Goal: Transaction & Acquisition: Download file/media

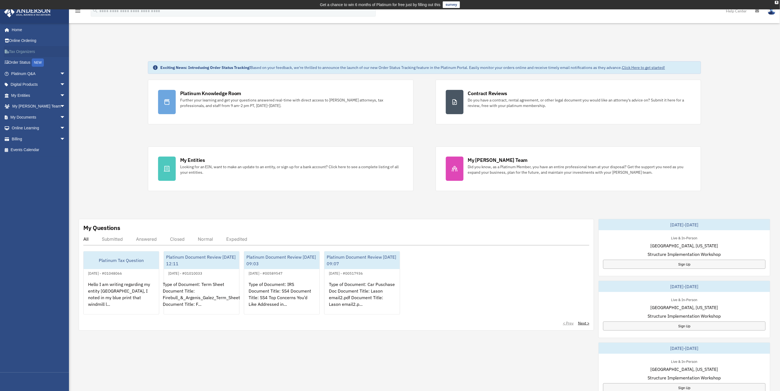
click at [26, 49] on link "Tax Organizers" at bounding box center [39, 51] width 70 height 11
click at [20, 115] on link "My Documents arrow_drop_down" at bounding box center [39, 117] width 70 height 11
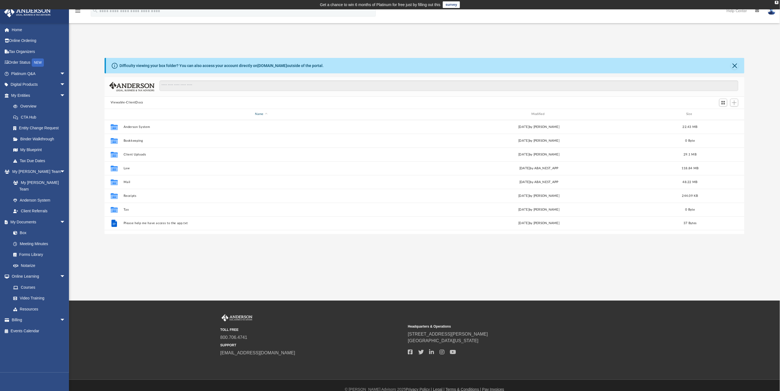
scroll to position [120, 635]
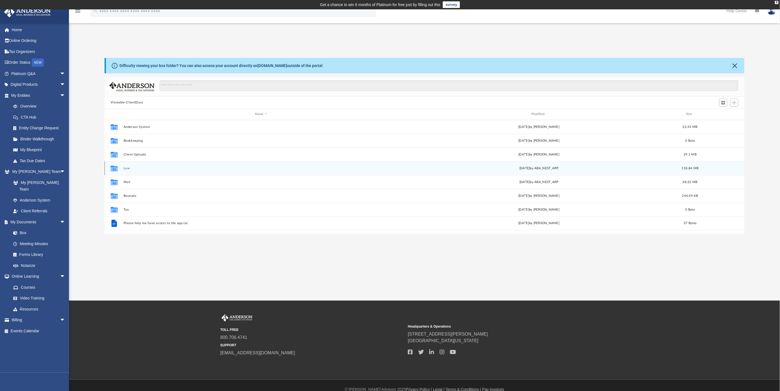
click at [136, 166] on div "Collaborated Folder Law [DATE] by ABA_NEST_APP 118.84 MB" at bounding box center [425, 168] width 640 height 14
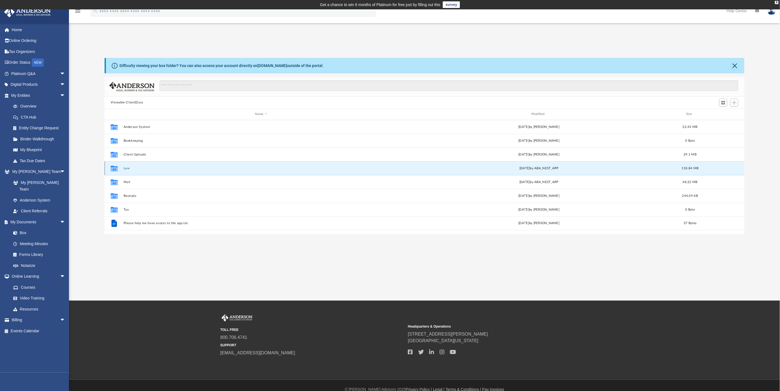
click at [131, 169] on button "Law" at bounding box center [260, 169] width 275 height 4
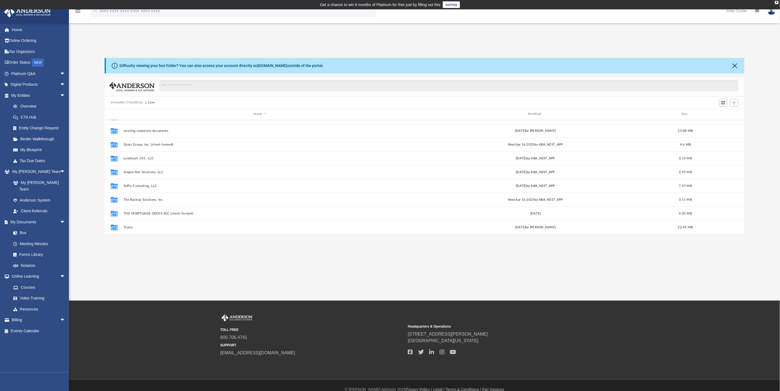
scroll to position [79, 0]
click at [146, 228] on button "Windmill Lakes 101, LLC (client formed)" at bounding box center [259, 228] width 273 height 4
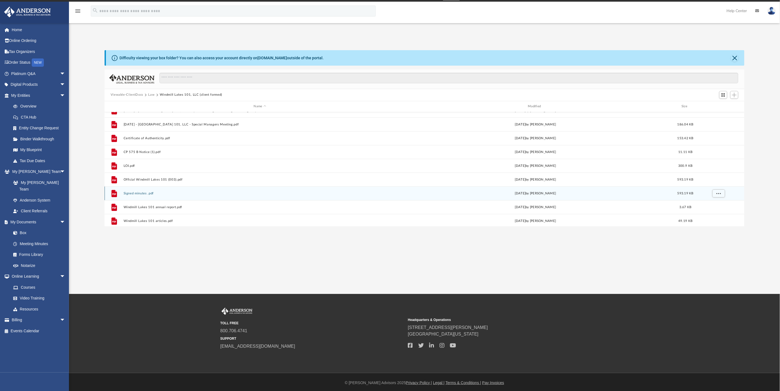
scroll to position [62, 0]
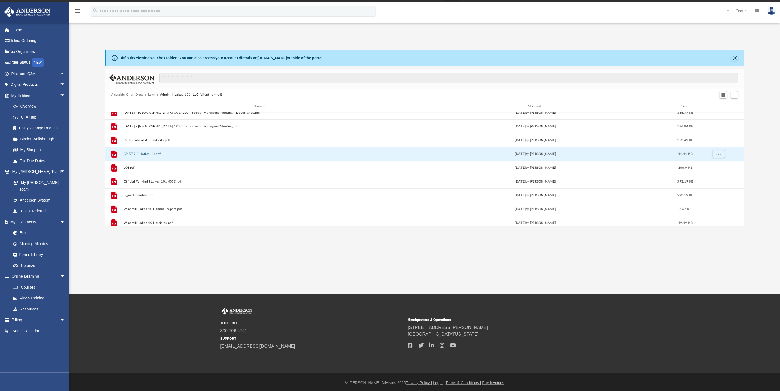
click at [141, 153] on button "CP 575 B Notice (1).pdf" at bounding box center [259, 154] width 273 height 4
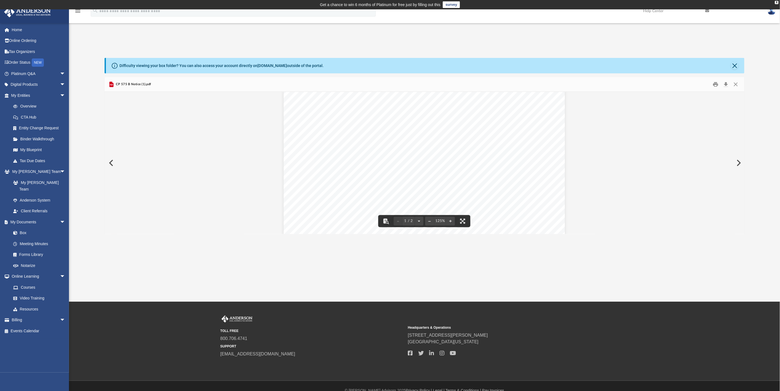
scroll to position [0, 0]
click at [726, 86] on button "Download" at bounding box center [726, 84] width 10 height 9
